Goal: Transaction & Acquisition: Download file/media

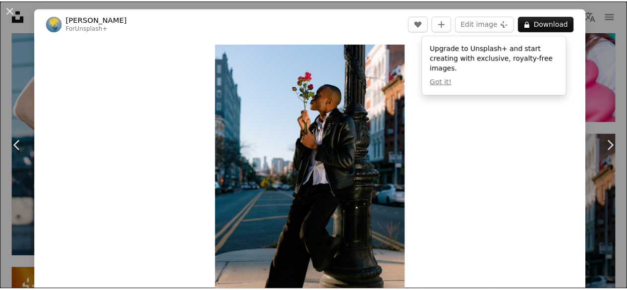
scroll to position [10623, 0]
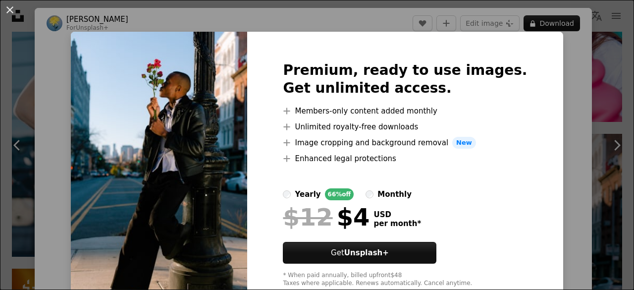
click at [9, 10] on button "An X shape" at bounding box center [10, 10] width 12 height 12
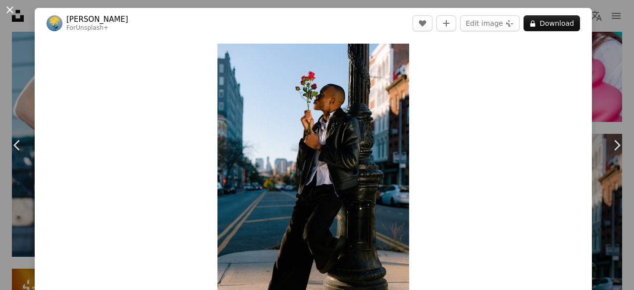
click at [6, 8] on button "An X shape" at bounding box center [10, 10] width 12 height 12
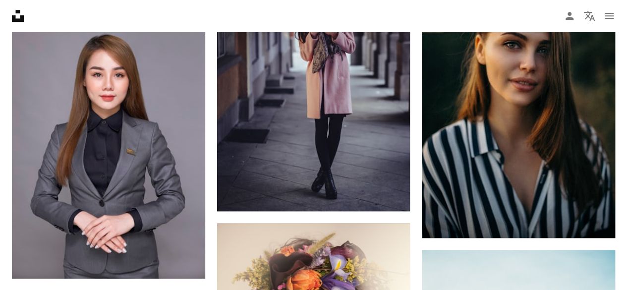
scroll to position [11580, 0]
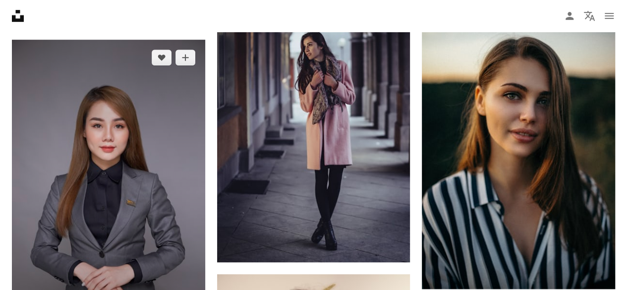
click at [117, 108] on img at bounding box center [108, 184] width 193 height 289
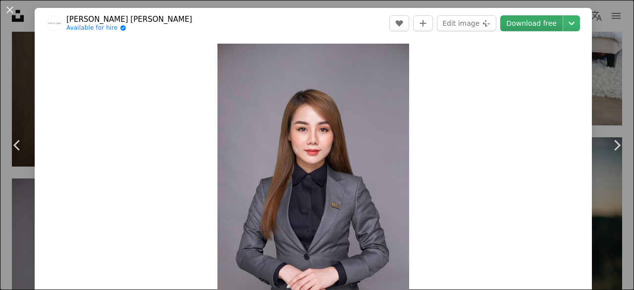
click at [535, 22] on link "Download free" at bounding box center [532, 23] width 62 height 16
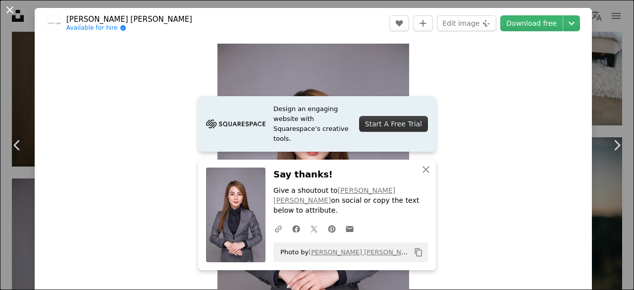
click at [8, 10] on button "An X shape" at bounding box center [10, 10] width 12 height 12
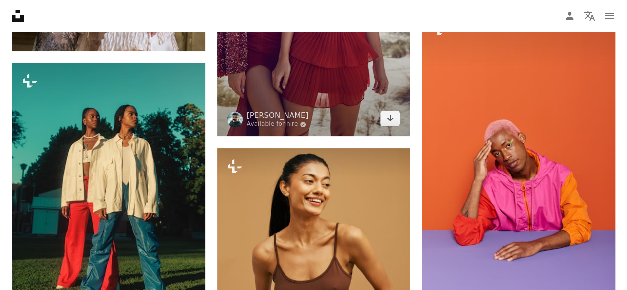
scroll to position [15073, 0]
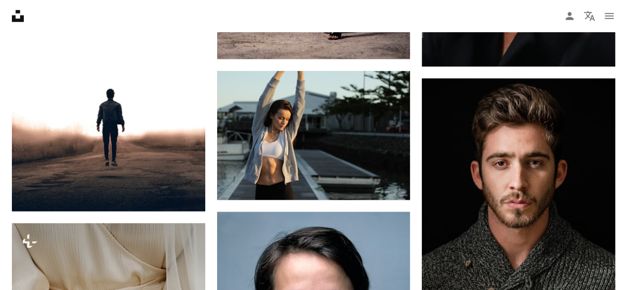
scroll to position [15602, 0]
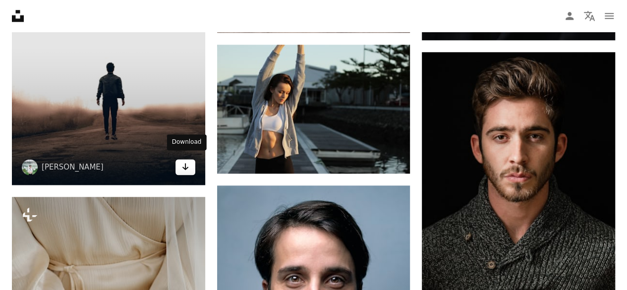
click at [186, 161] on icon "Arrow pointing down" at bounding box center [185, 167] width 8 height 12
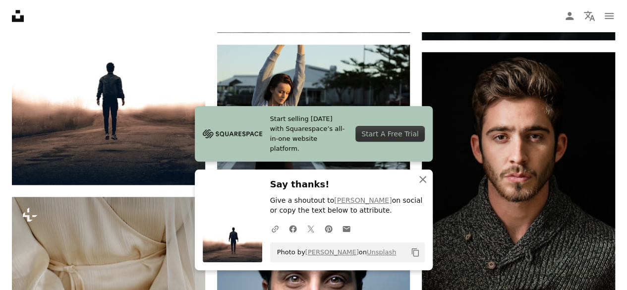
click at [422, 178] on icon "An X shape" at bounding box center [423, 179] width 12 height 12
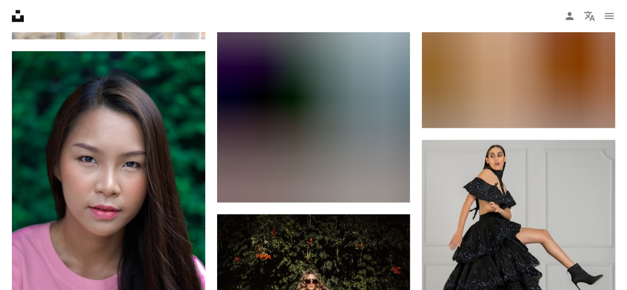
scroll to position [28847, 0]
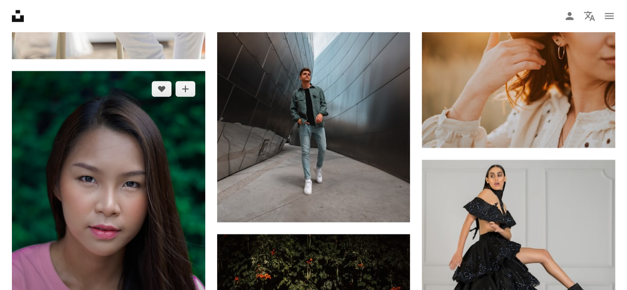
click at [143, 187] on img at bounding box center [108, 215] width 193 height 289
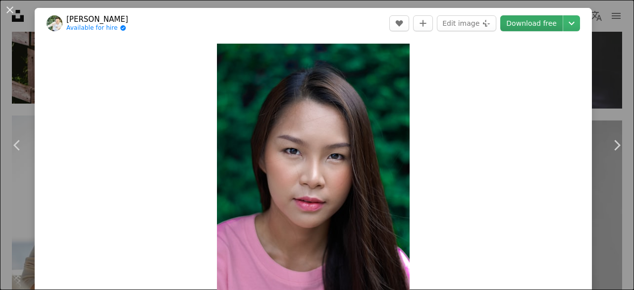
click at [537, 25] on link "Download free" at bounding box center [532, 23] width 62 height 16
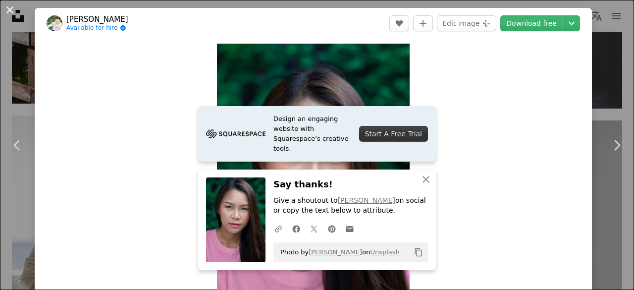
click at [10, 11] on button "An X shape" at bounding box center [10, 10] width 12 height 12
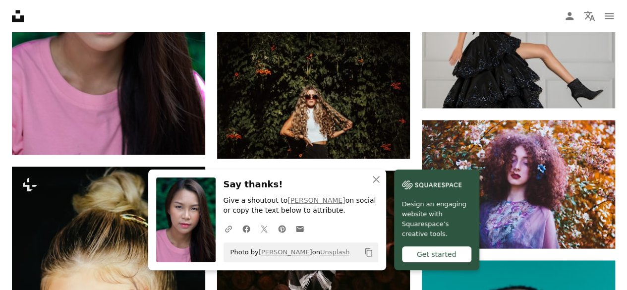
scroll to position [29091, 0]
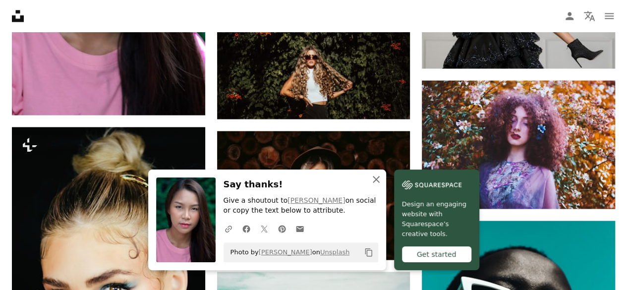
click at [374, 179] on icon "An X shape" at bounding box center [376, 179] width 12 height 12
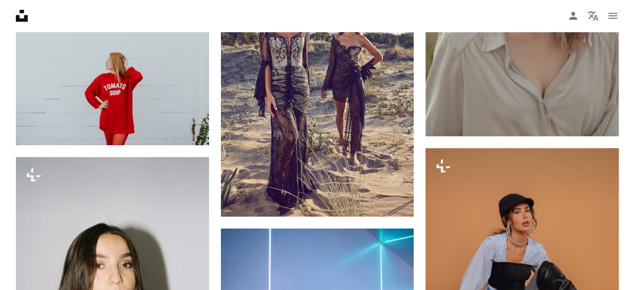
scroll to position [29872, 0]
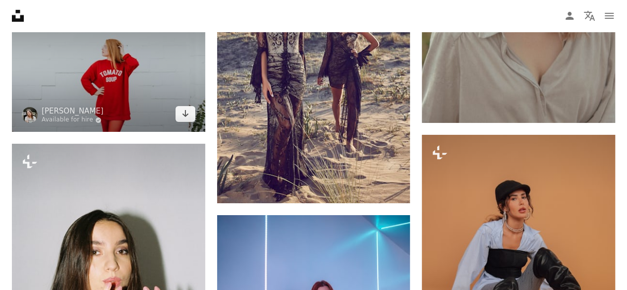
click at [135, 65] on img at bounding box center [108, 67] width 193 height 129
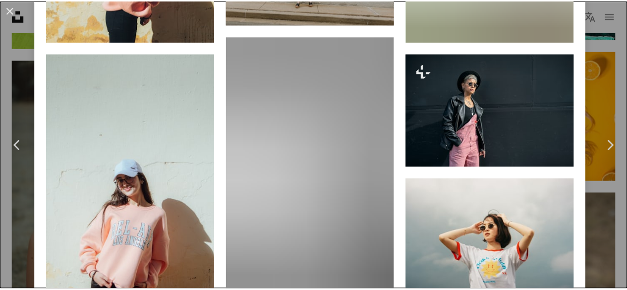
scroll to position [1442, 0]
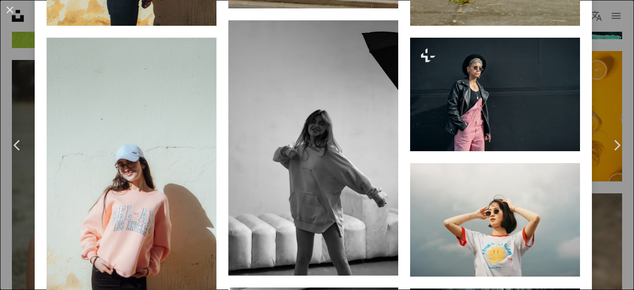
drag, startPoint x: 12, startPoint y: 11, endPoint x: 633, endPoint y: 245, distance: 664.3
click at [12, 12] on button "An X shape" at bounding box center [10, 10] width 12 height 12
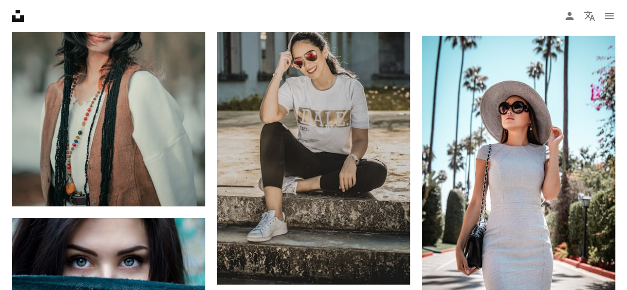
scroll to position [35899, 0]
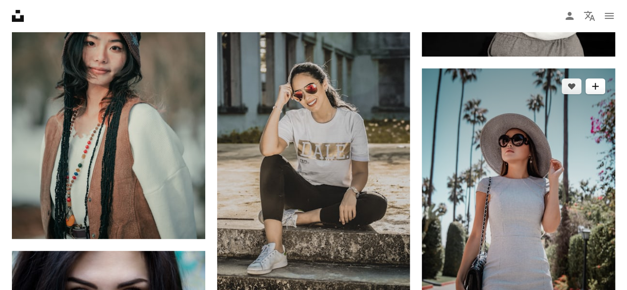
click at [593, 82] on icon "A plus sign" at bounding box center [595, 86] width 8 height 8
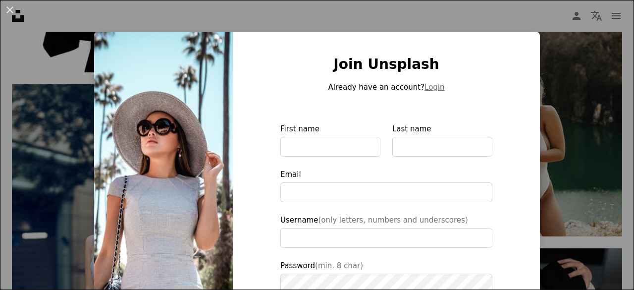
drag, startPoint x: 15, startPoint y: 10, endPoint x: 249, endPoint y: 117, distance: 257.7
click at [14, 10] on button "An X shape" at bounding box center [10, 10] width 12 height 12
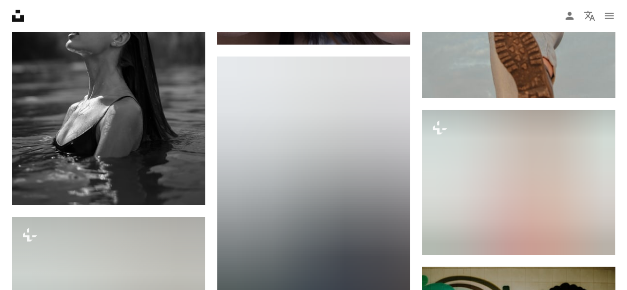
scroll to position [41133, 0]
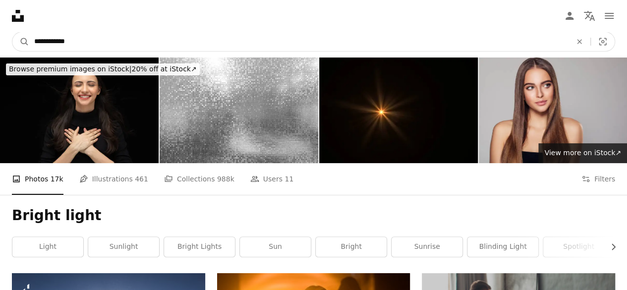
click at [81, 43] on input "**********" at bounding box center [298, 41] width 539 height 19
drag, startPoint x: 82, startPoint y: 40, endPoint x: 17, endPoint y: 37, distance: 65.5
click at [17, 37] on form "**********" at bounding box center [313, 42] width 603 height 20
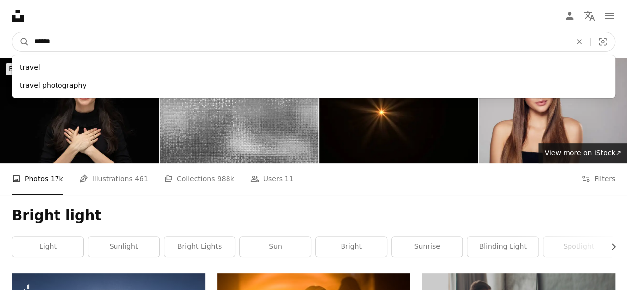
type input "******"
click at [12, 32] on button "A magnifying glass" at bounding box center [20, 41] width 17 height 19
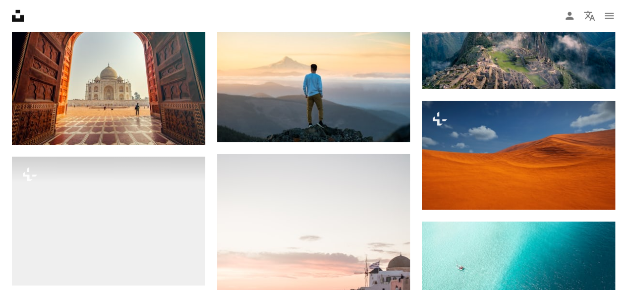
scroll to position [24132, 0]
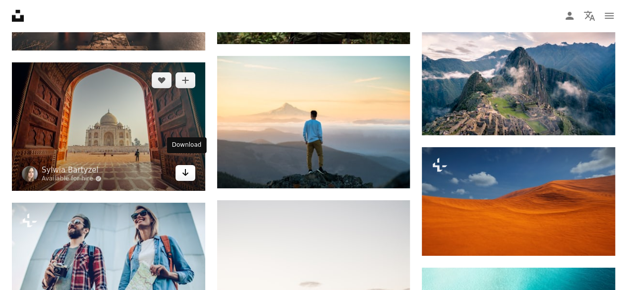
click at [179, 170] on link "Arrow pointing down" at bounding box center [185, 173] width 20 height 16
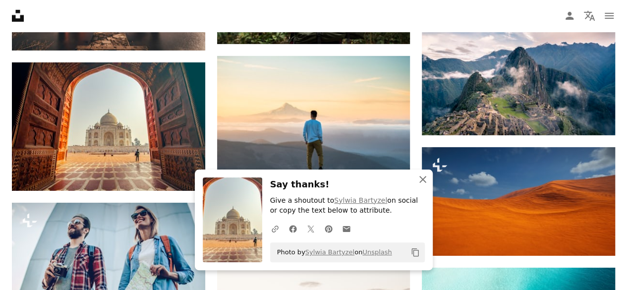
click at [421, 178] on icon "An X shape" at bounding box center [423, 179] width 12 height 12
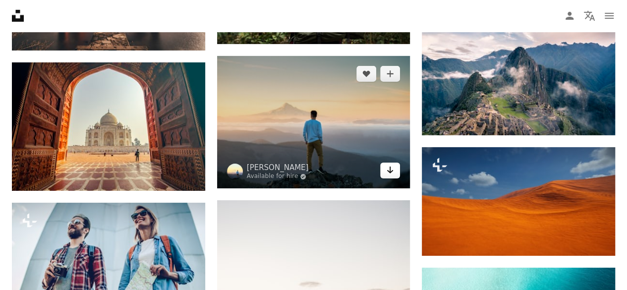
click at [390, 167] on icon "Download" at bounding box center [390, 170] width 6 height 7
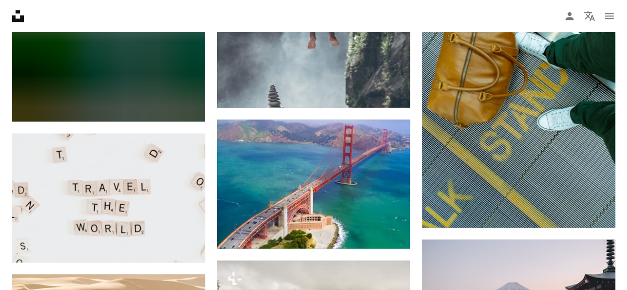
scroll to position [0, 0]
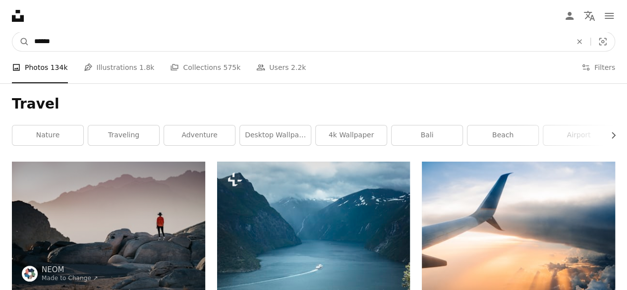
click at [60, 44] on input "******" at bounding box center [298, 41] width 539 height 19
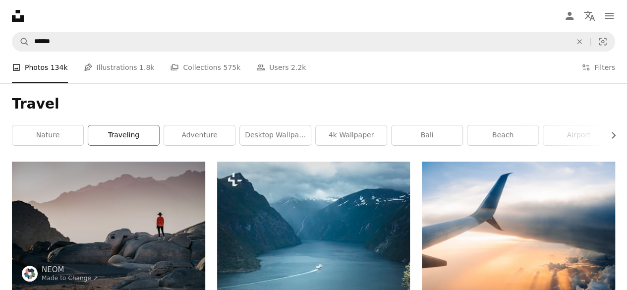
click at [132, 138] on link "traveling" at bounding box center [123, 135] width 71 height 20
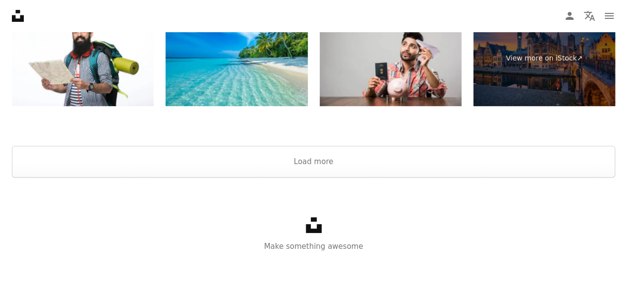
scroll to position [1875, 0]
